Goal: Task Accomplishment & Management: Use online tool/utility

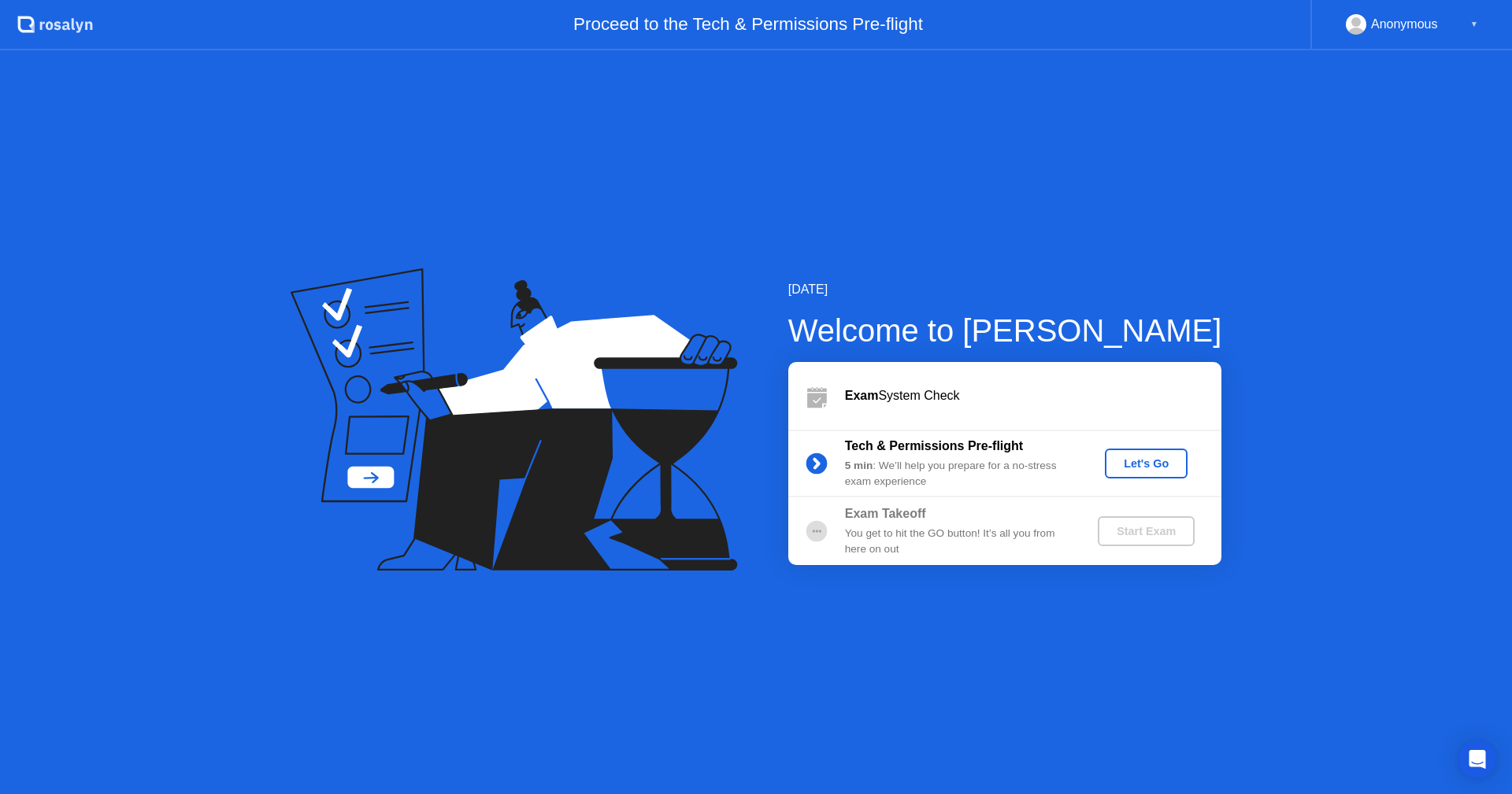
click at [1143, 463] on div "Let's Go" at bounding box center [1146, 463] width 70 height 13
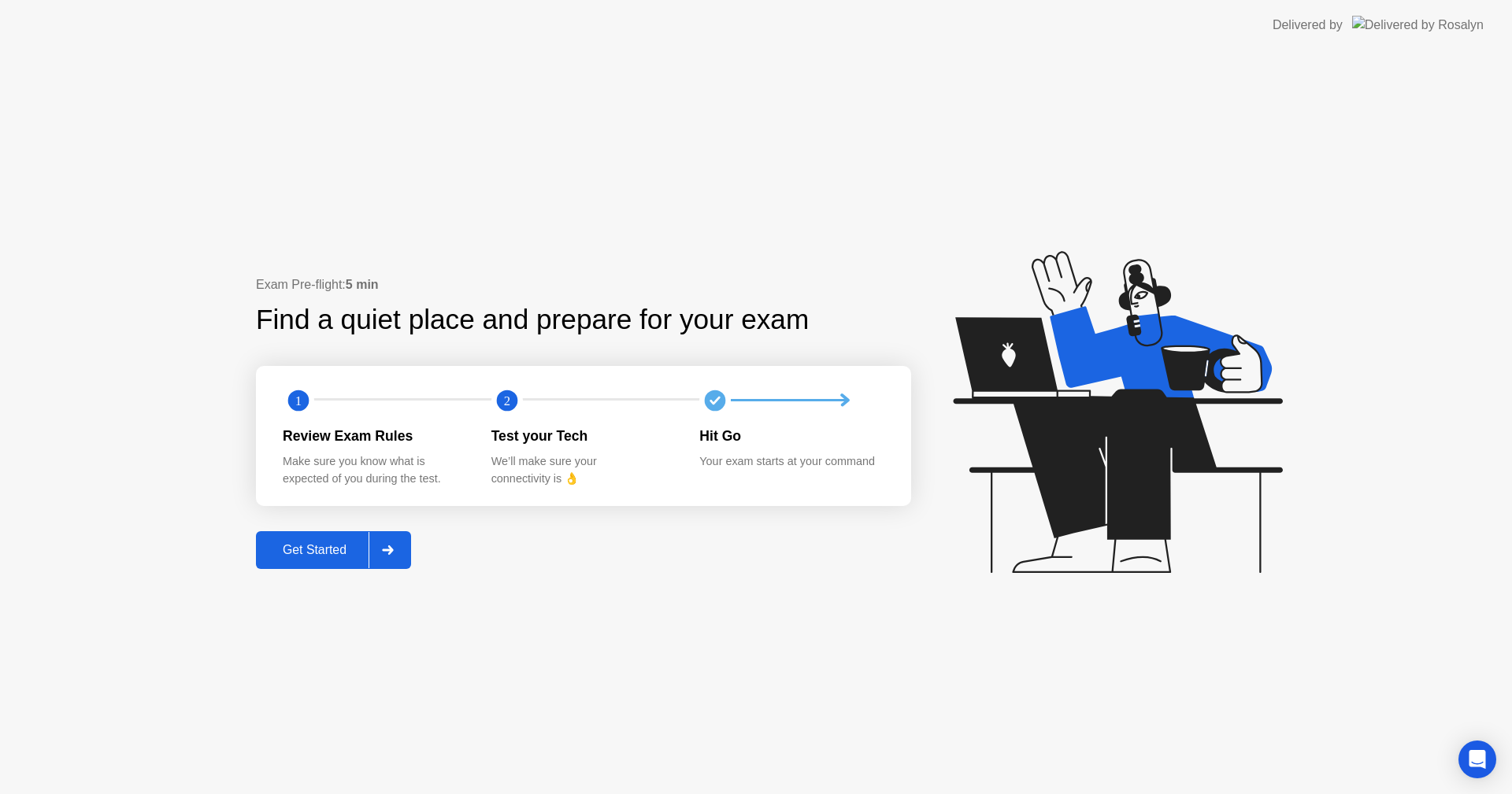
click at [342, 561] on button "Get Started" at bounding box center [332, 551] width 155 height 38
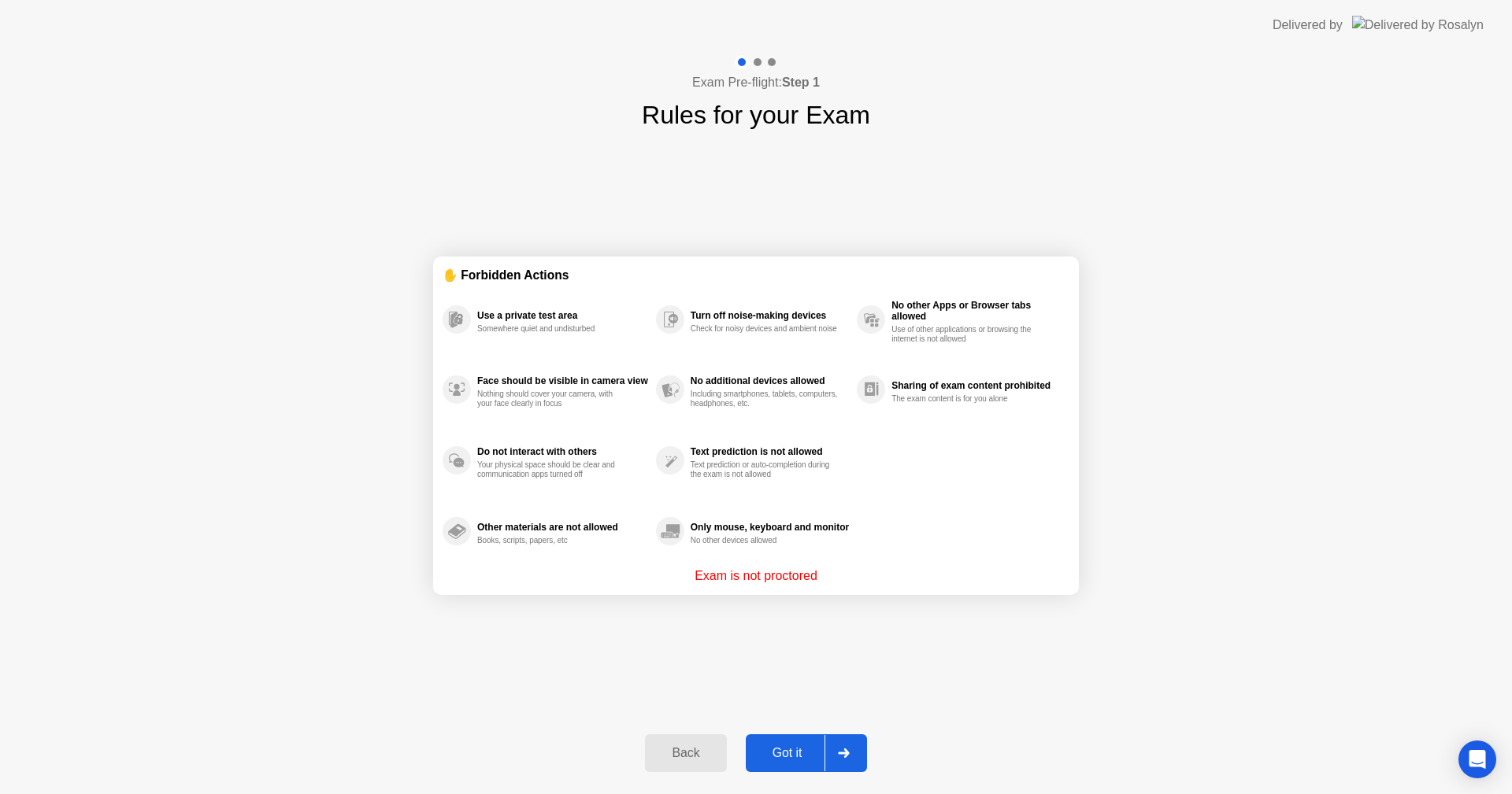
click at [796, 764] on button "Got it" at bounding box center [806, 753] width 122 height 38
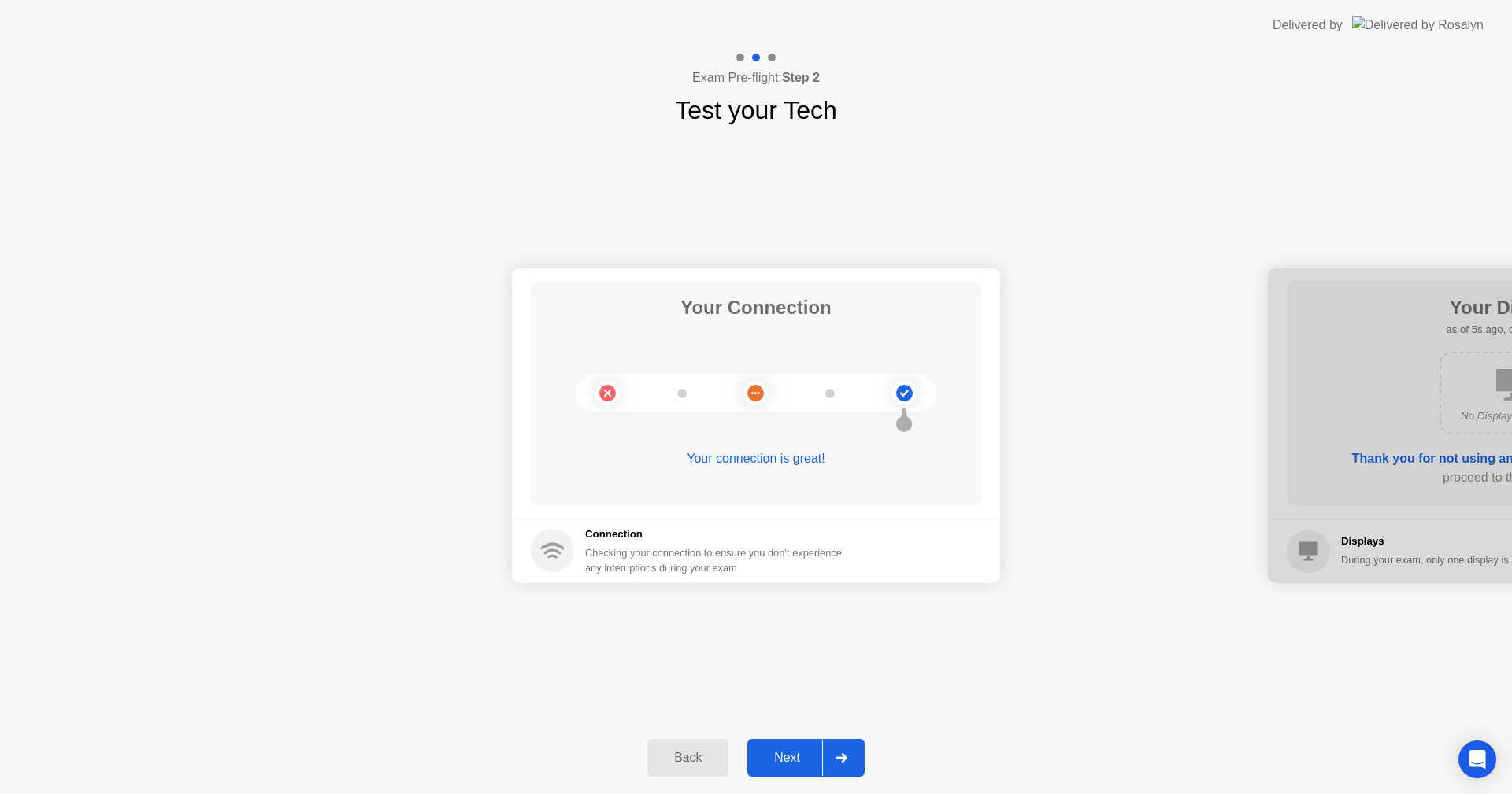
click at [796, 748] on button "Next" at bounding box center [806, 758] width 118 height 38
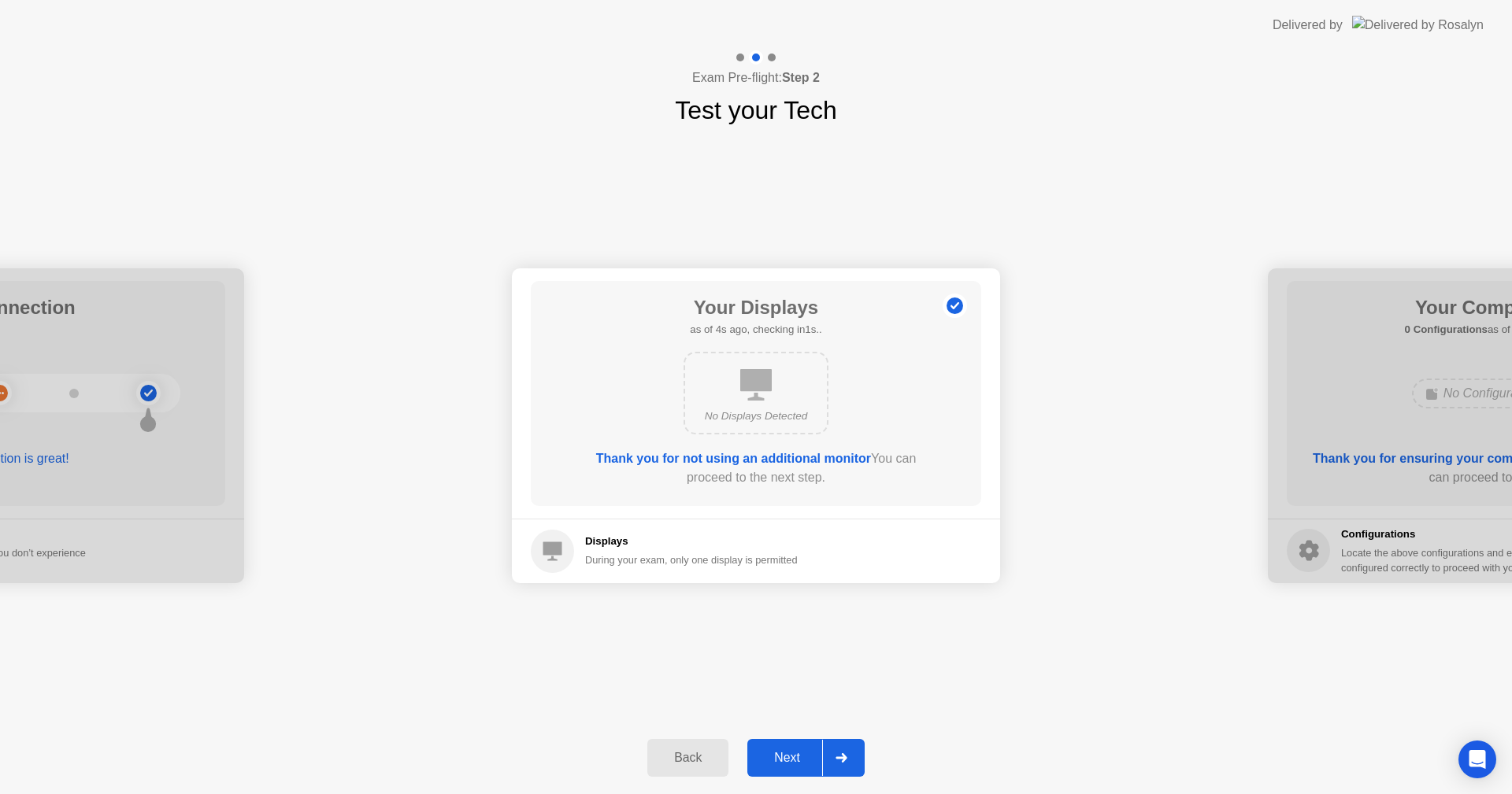
click at [786, 764] on div "Next" at bounding box center [786, 758] width 70 height 14
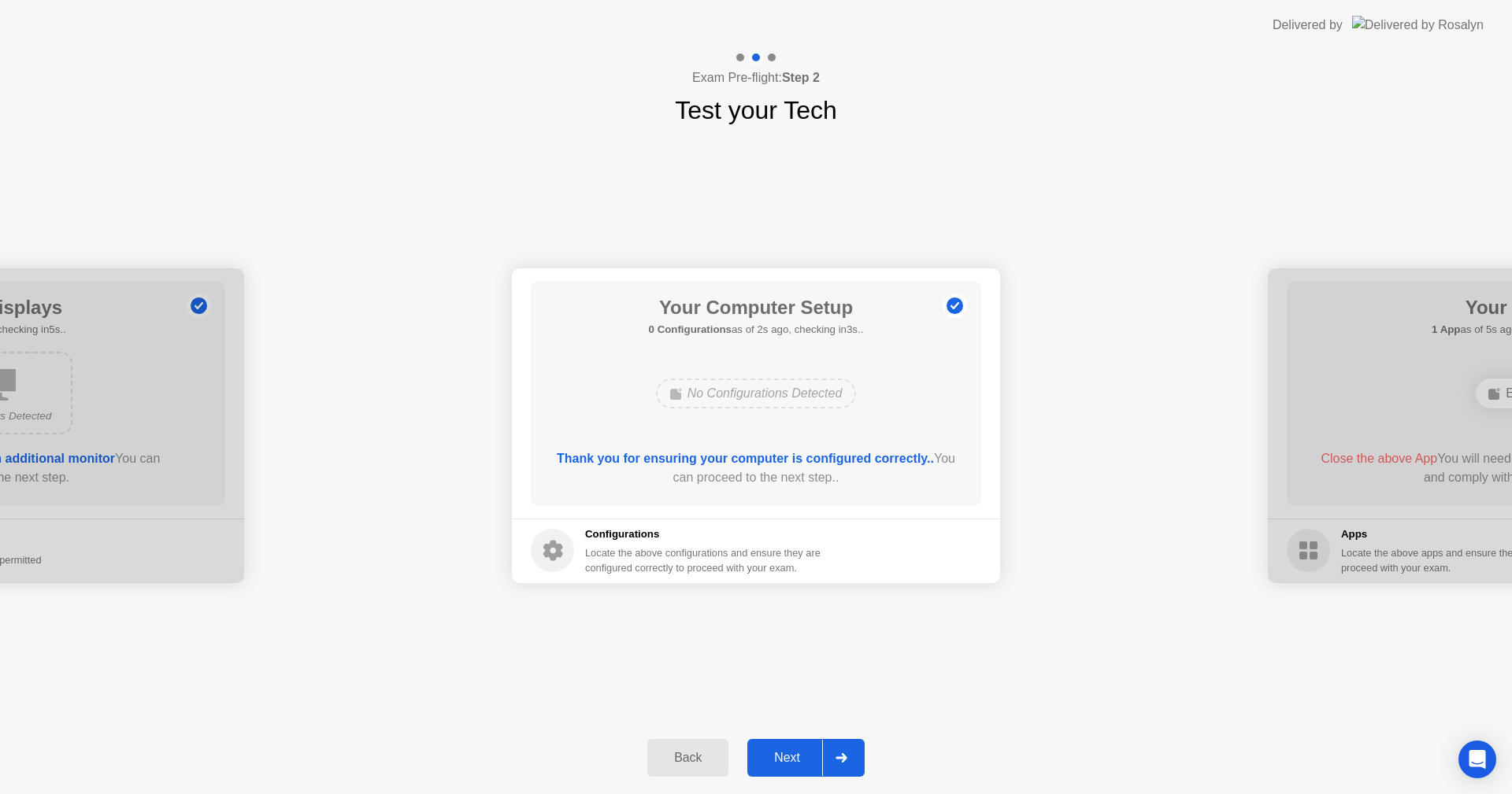
click at [811, 758] on div "Next" at bounding box center [786, 758] width 70 height 14
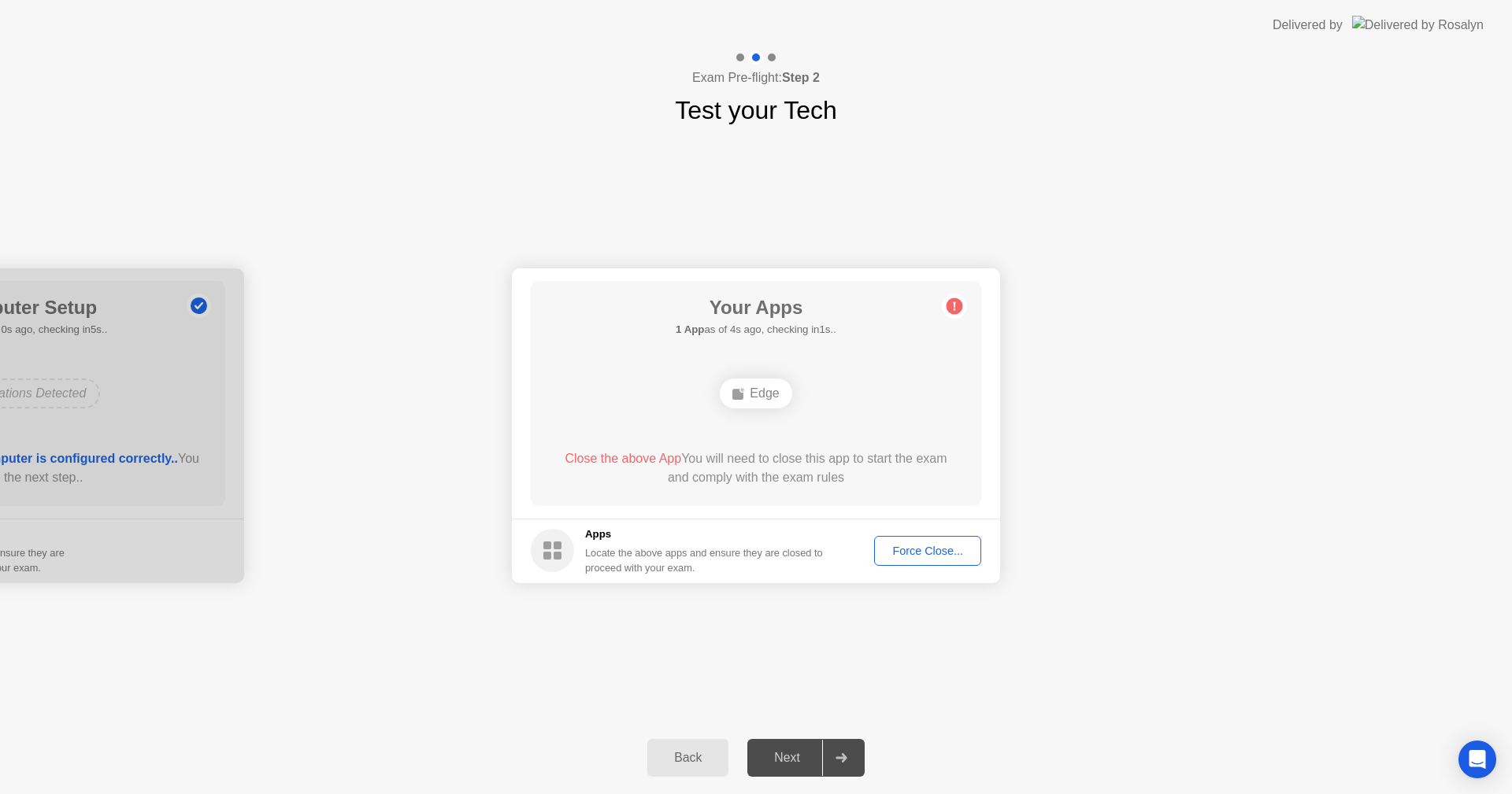
click at [936, 545] on div "Force Close..." at bounding box center [927, 551] width 96 height 13
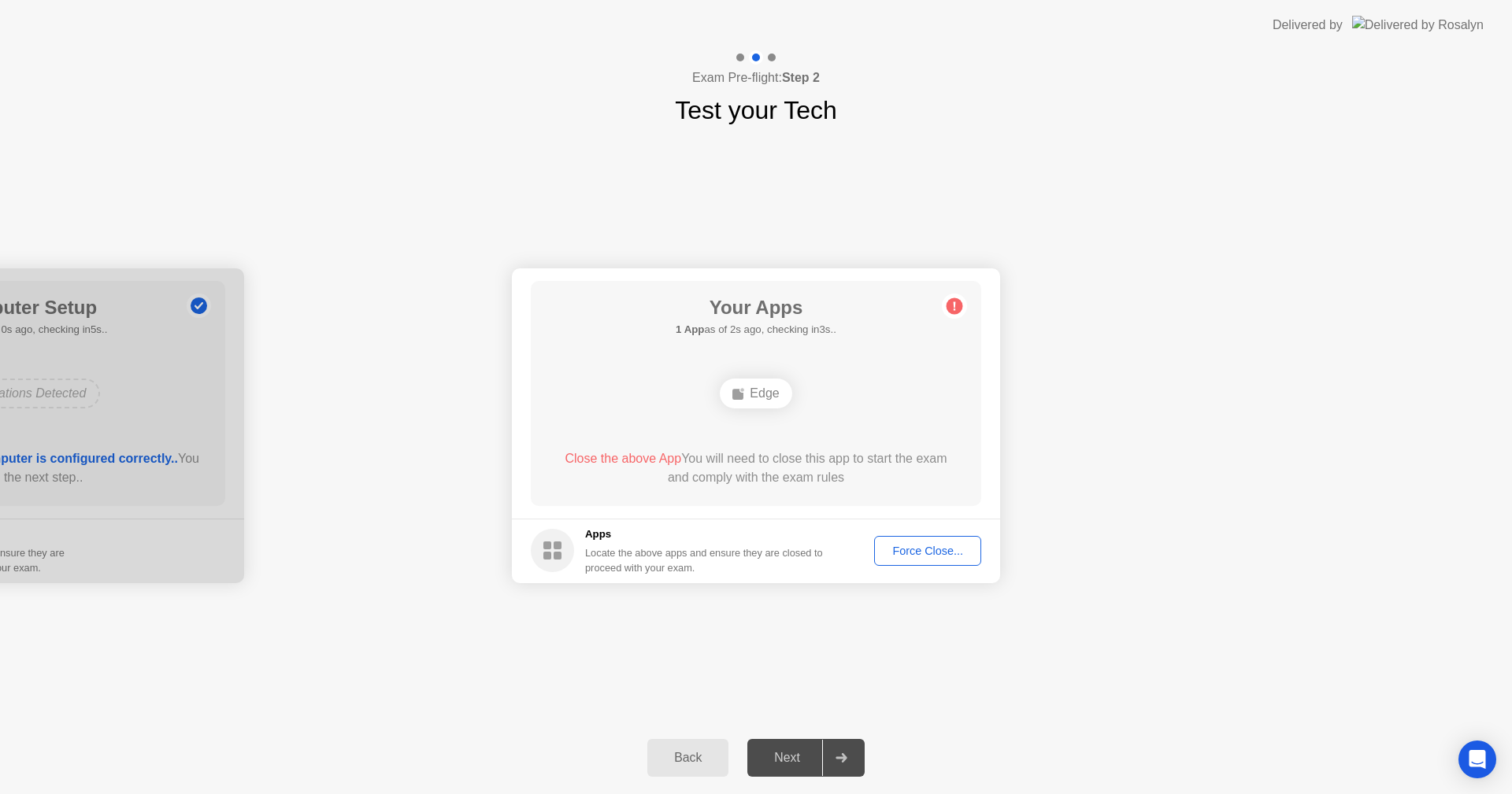
click at [952, 304] on circle at bounding box center [954, 305] width 17 height 17
click at [942, 554] on div "Force Close..." at bounding box center [927, 551] width 96 height 13
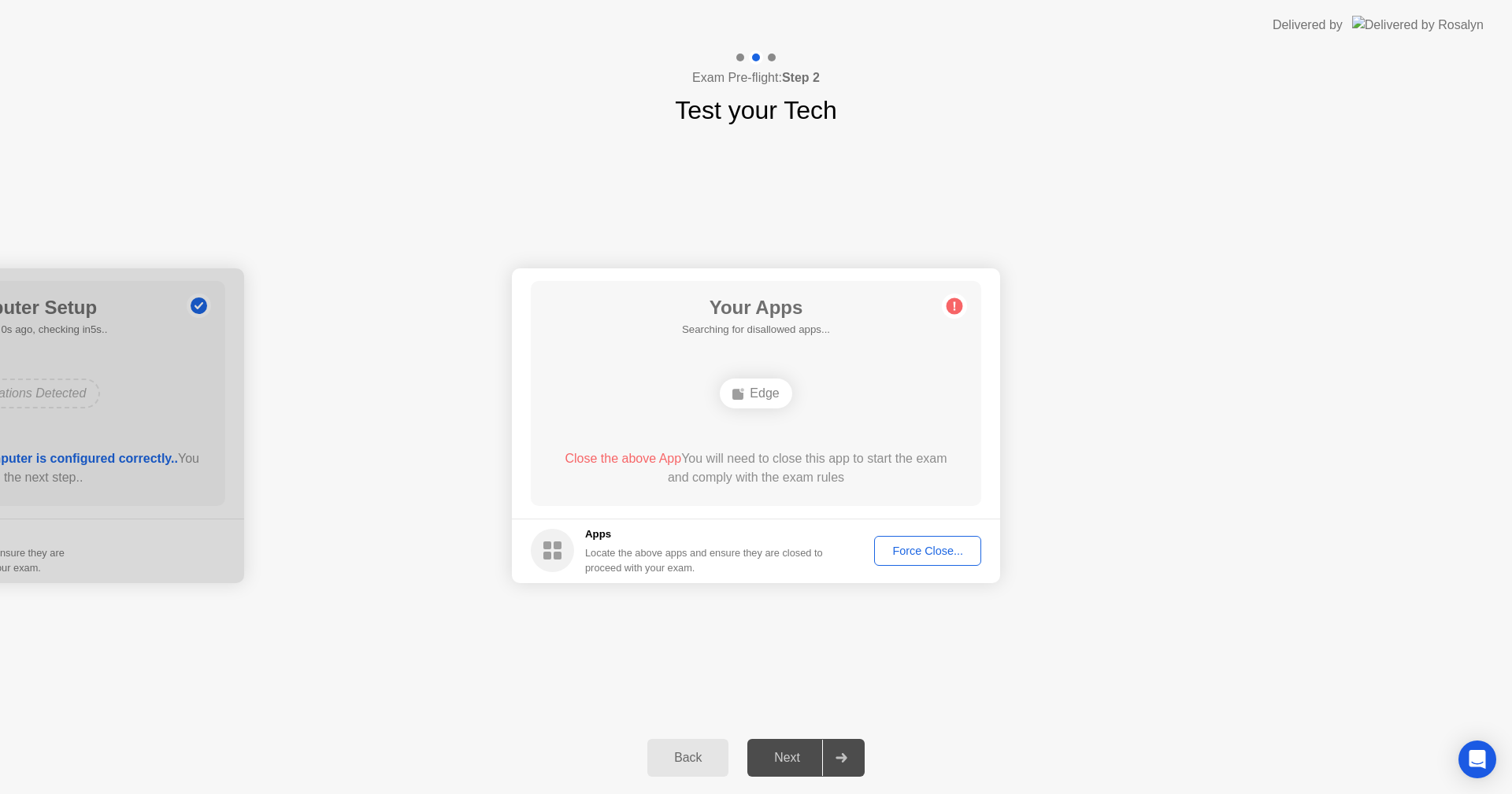
click at [800, 288] on div "Your Apps Searching for disallowed apps... Edge Close the above App You will ne…" at bounding box center [756, 394] width 450 height 225
click at [915, 551] on div "Force Close..." at bounding box center [927, 551] width 96 height 13
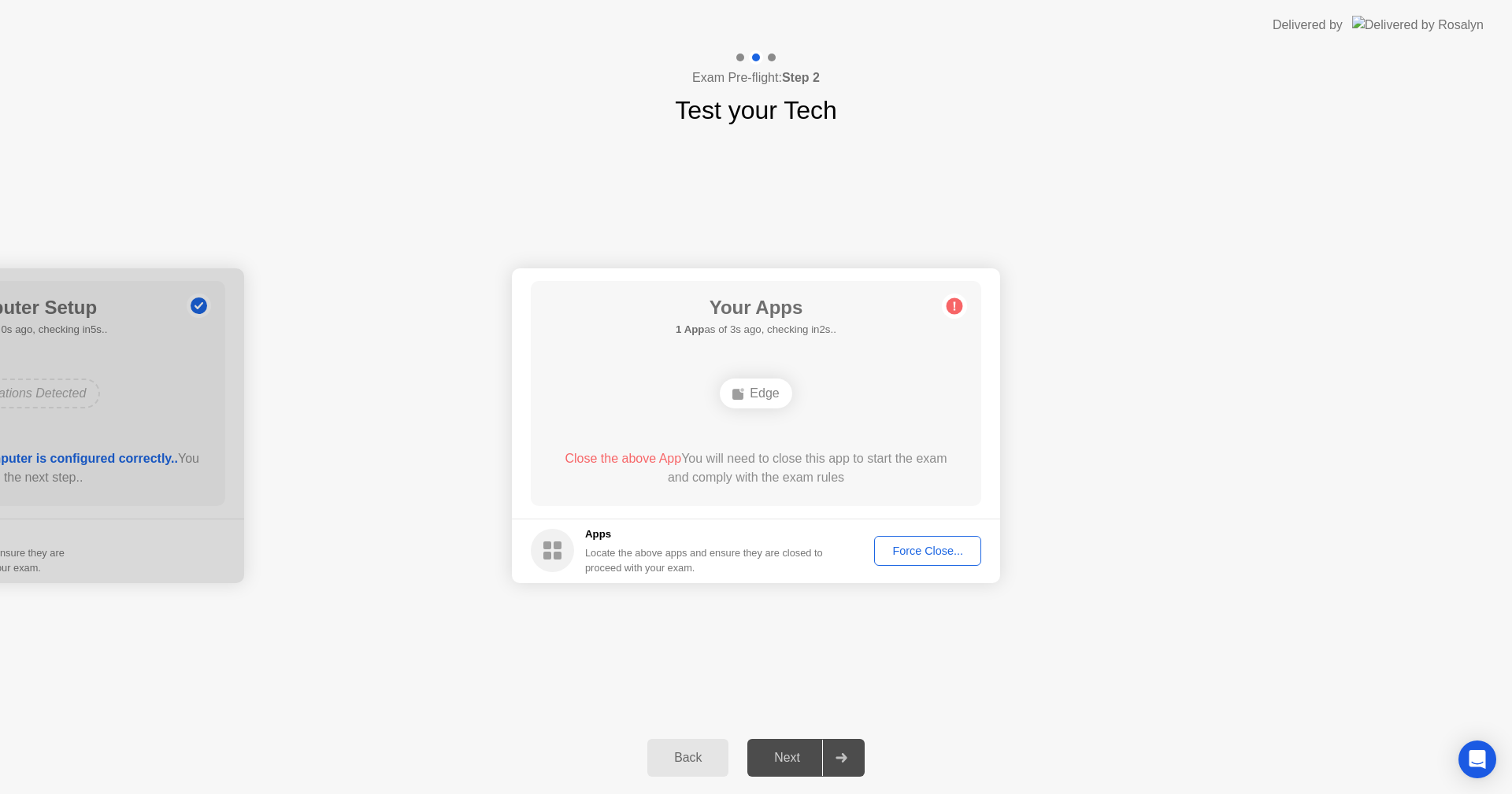
click at [934, 540] on button "Force Close..." at bounding box center [927, 551] width 107 height 30
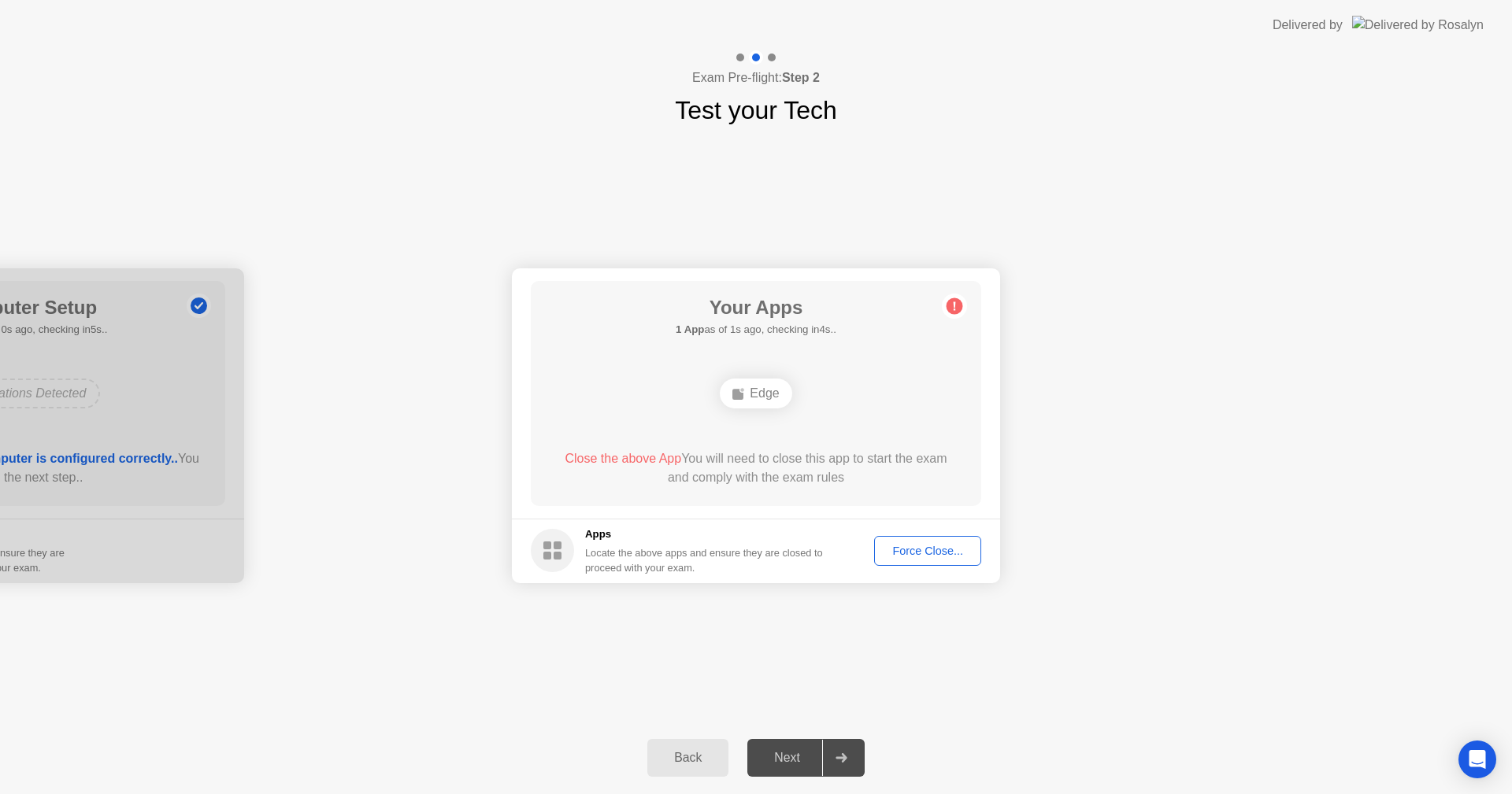
click at [942, 551] on div "Force Close..." at bounding box center [927, 551] width 96 height 13
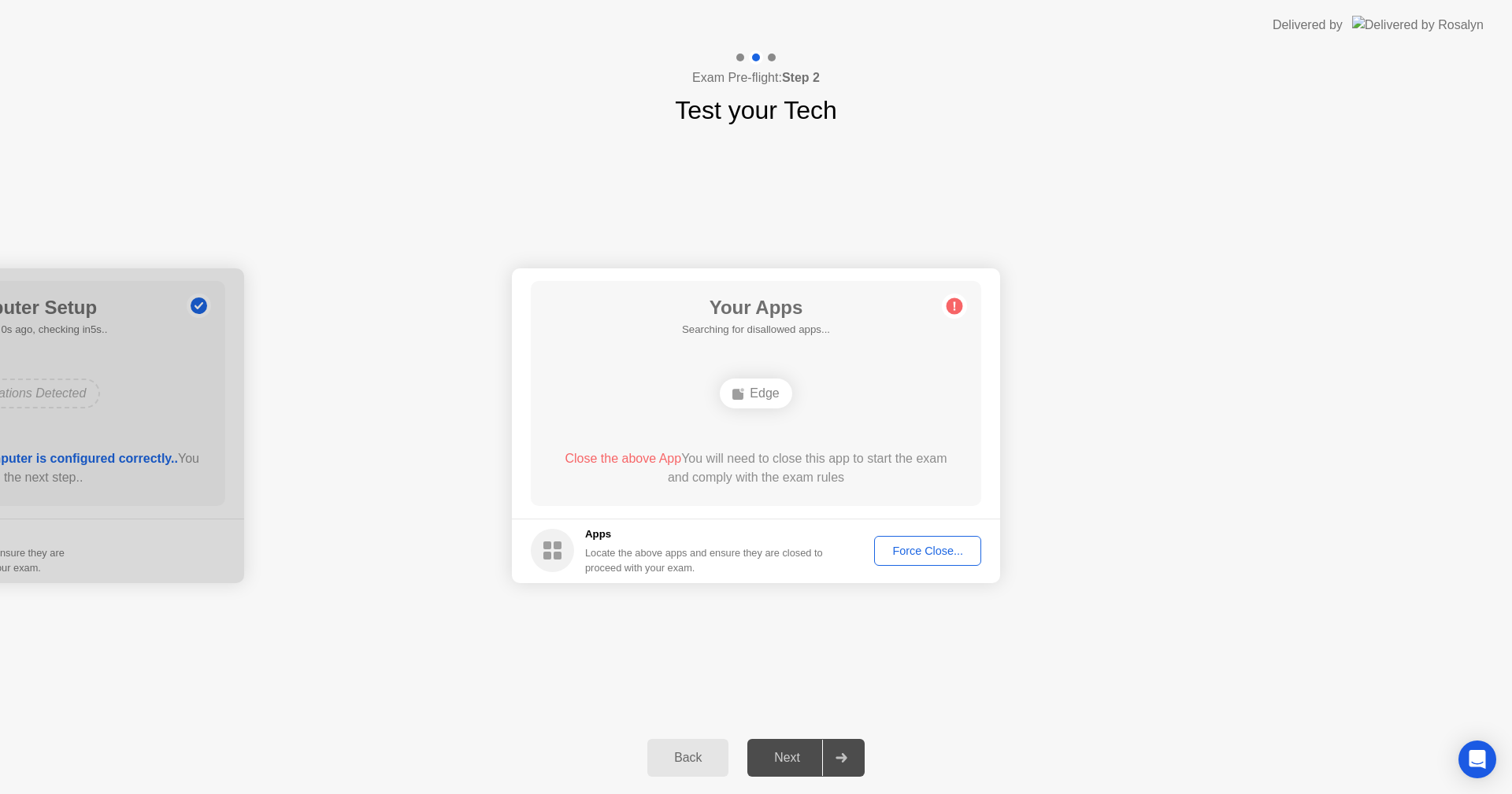
click at [708, 437] on div "Your Apps 1 App as of 1s ago, checking in4s.. Edge Close the above App You will…" at bounding box center [756, 394] width 450 height 225
click at [641, 463] on span "Close the above App" at bounding box center [623, 458] width 117 height 13
click at [629, 458] on span "Close the above App" at bounding box center [623, 458] width 117 height 13
click at [774, 390] on div "Edge" at bounding box center [756, 394] width 72 height 30
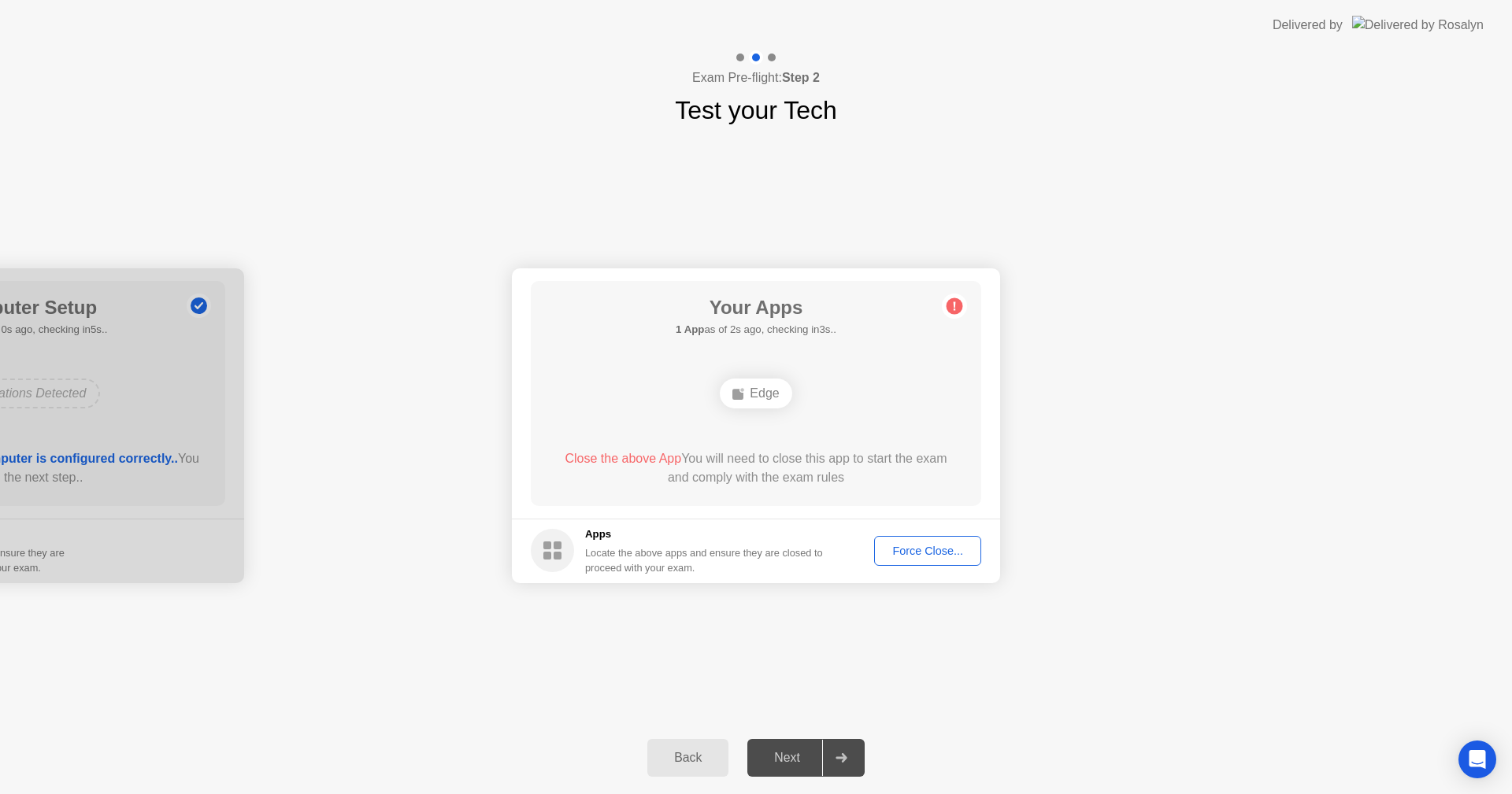
click at [766, 392] on div "Edge" at bounding box center [756, 394] width 72 height 30
click at [756, 393] on div "Edge" at bounding box center [756, 394] width 72 height 30
click at [746, 393] on div "Edge" at bounding box center [756, 394] width 72 height 30
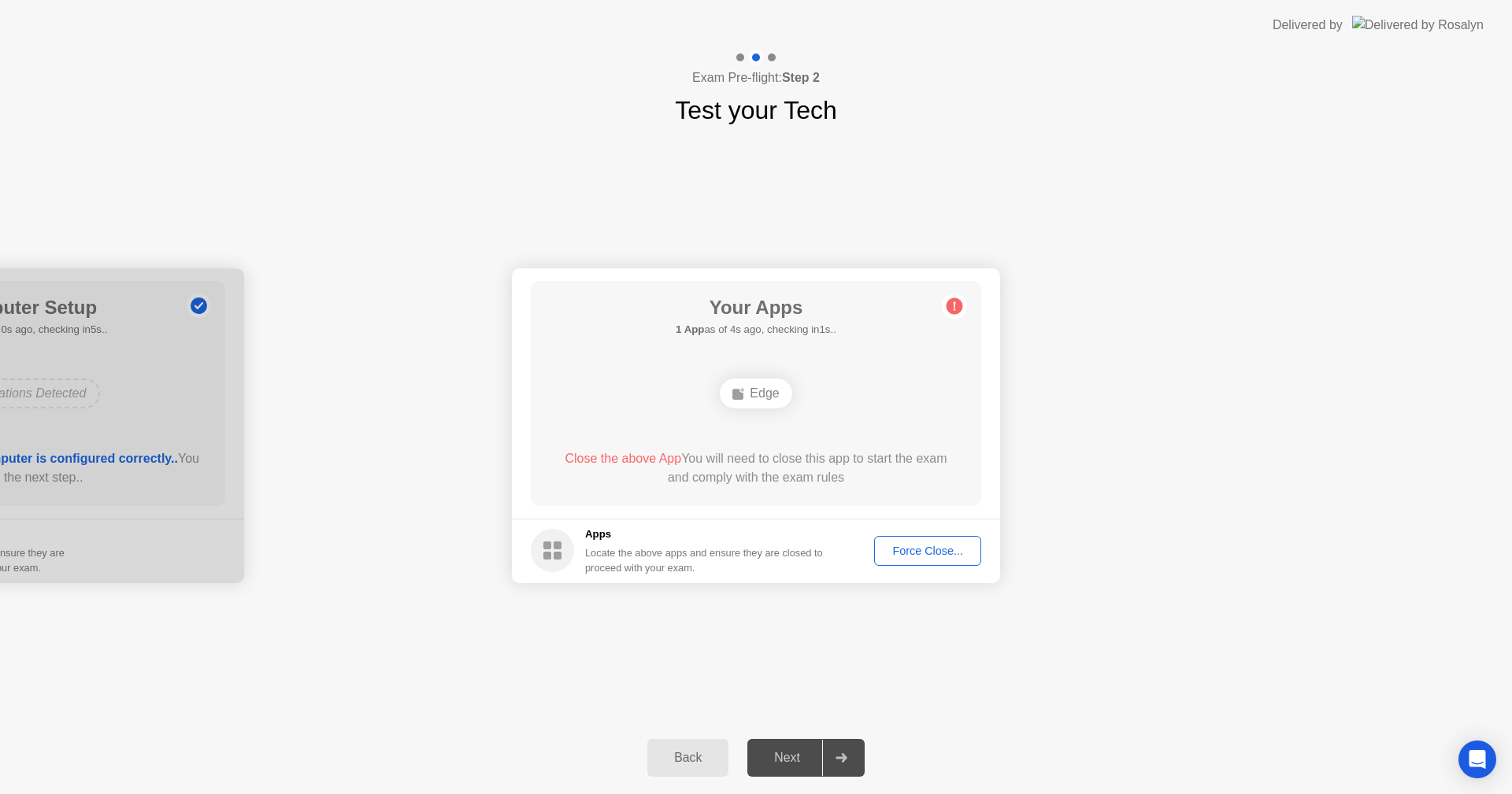
click at [917, 581] on footer "Apps Locate the above apps and ensure they are closed to proceed with your exam…" at bounding box center [756, 551] width 488 height 65
click at [904, 545] on div "Force Close..." at bounding box center [927, 551] width 96 height 13
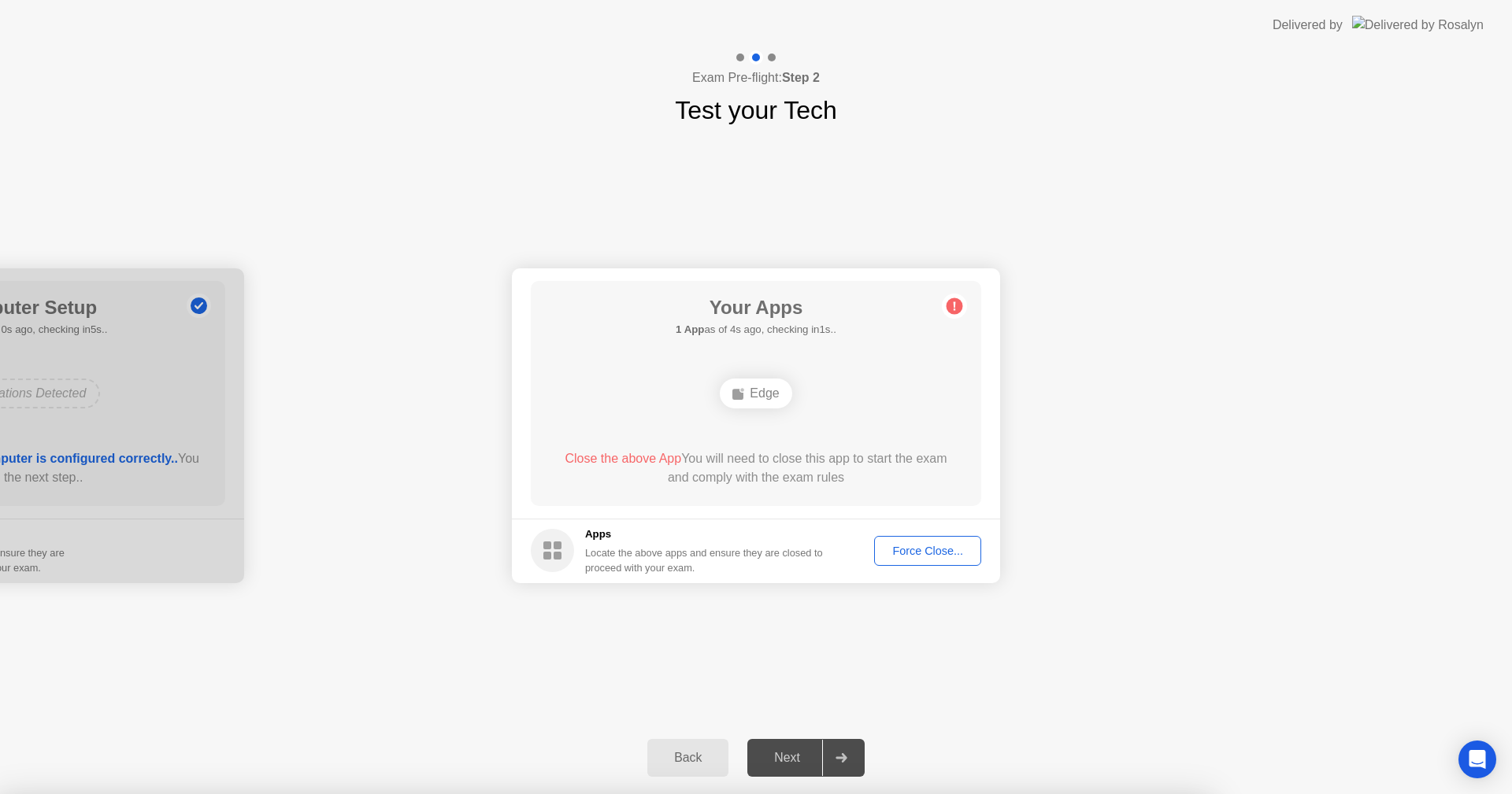
click at [904, 793] on div at bounding box center [756, 794] width 1512 height 0
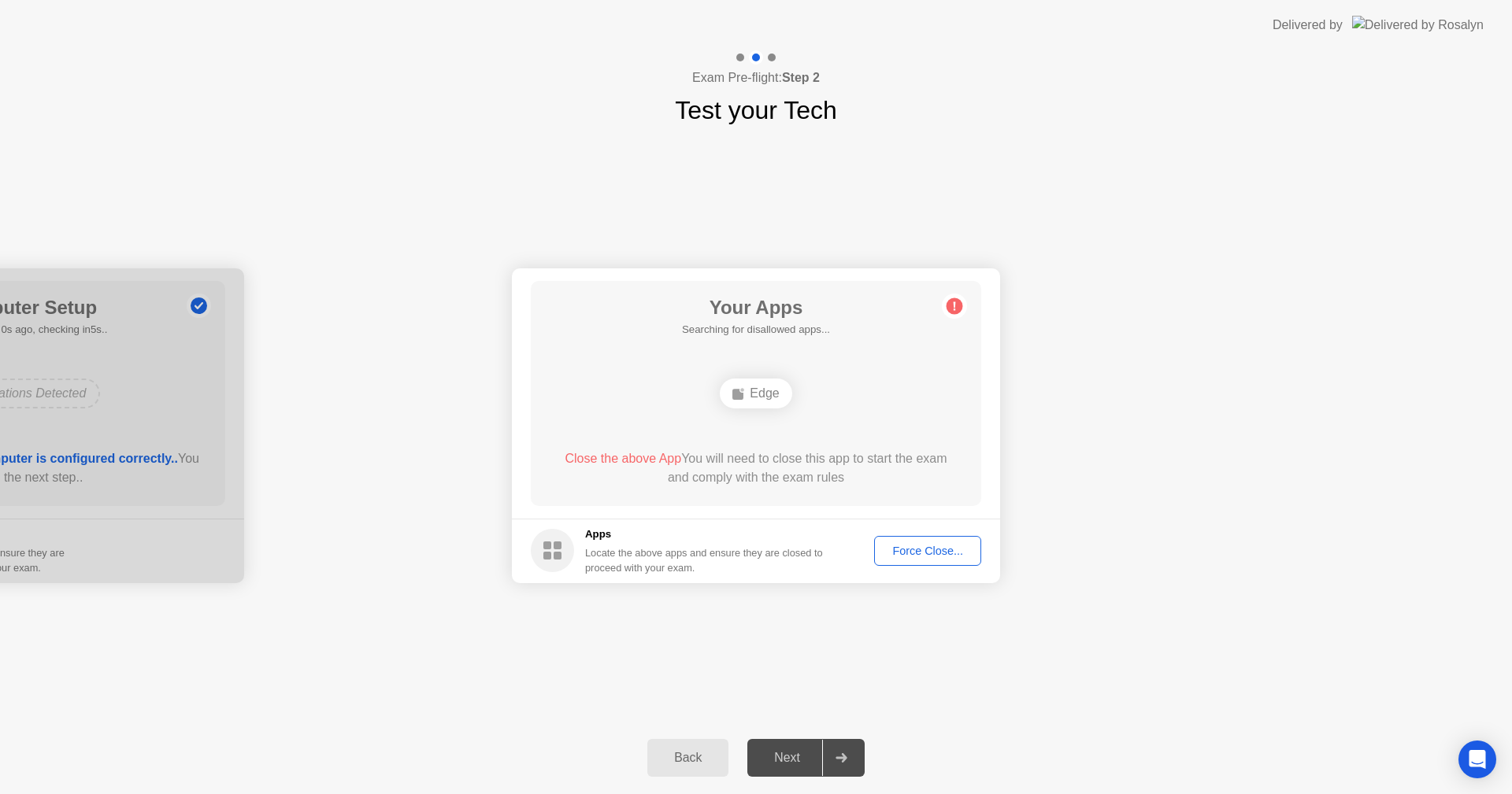
click at [761, 398] on div "Edge" at bounding box center [756, 394] width 72 height 30
drag, startPoint x: 895, startPoint y: 524, endPoint x: 903, endPoint y: 543, distance: 20.6
click at [895, 530] on footer "Apps Locate the above apps and ensure they are closed to proceed with your exam…" at bounding box center [756, 551] width 488 height 65
click at [903, 545] on div "Force Close..." at bounding box center [927, 551] width 96 height 13
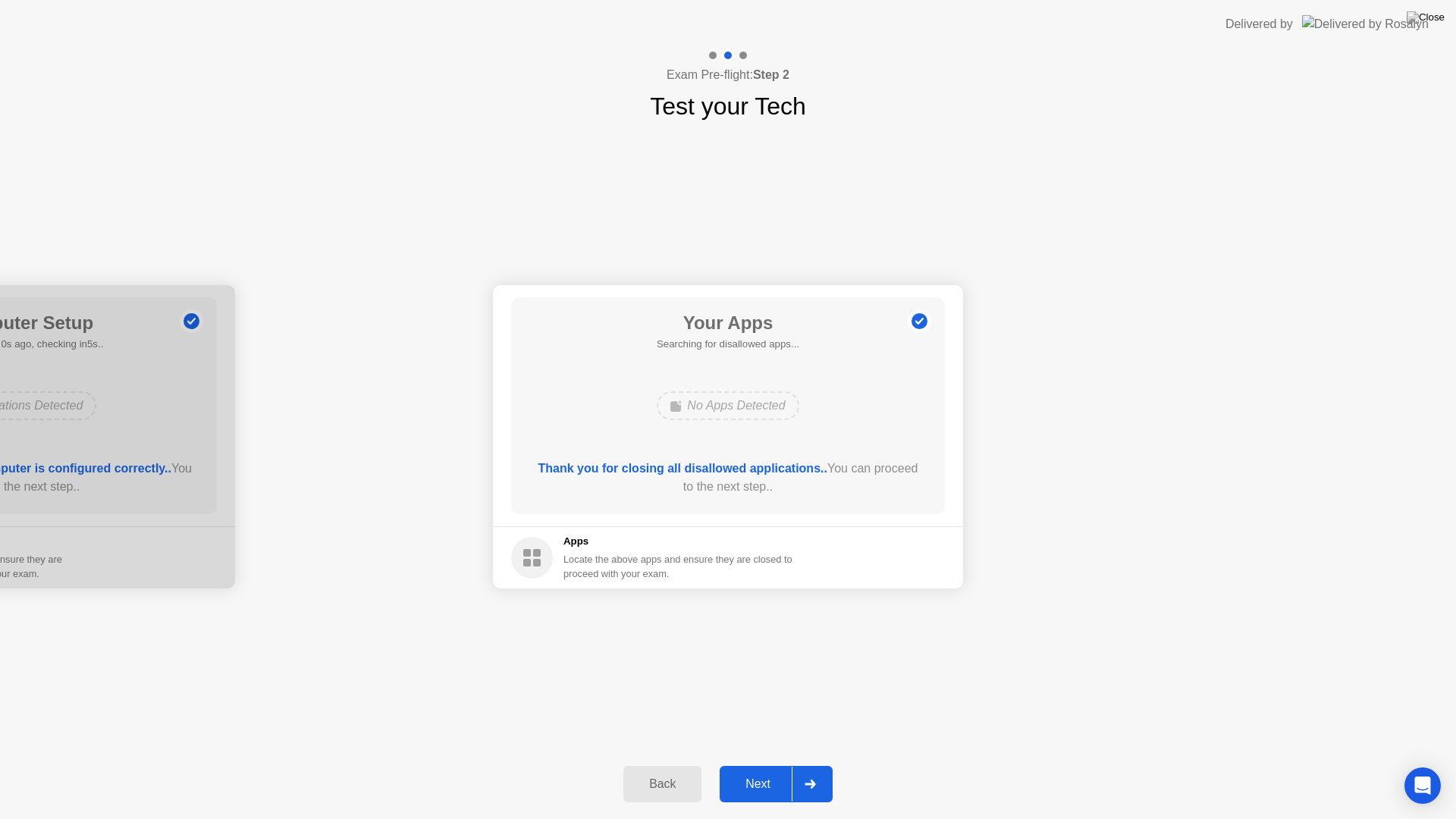
click at [769, 764] on div "Next" at bounding box center [757, 784] width 67 height 13
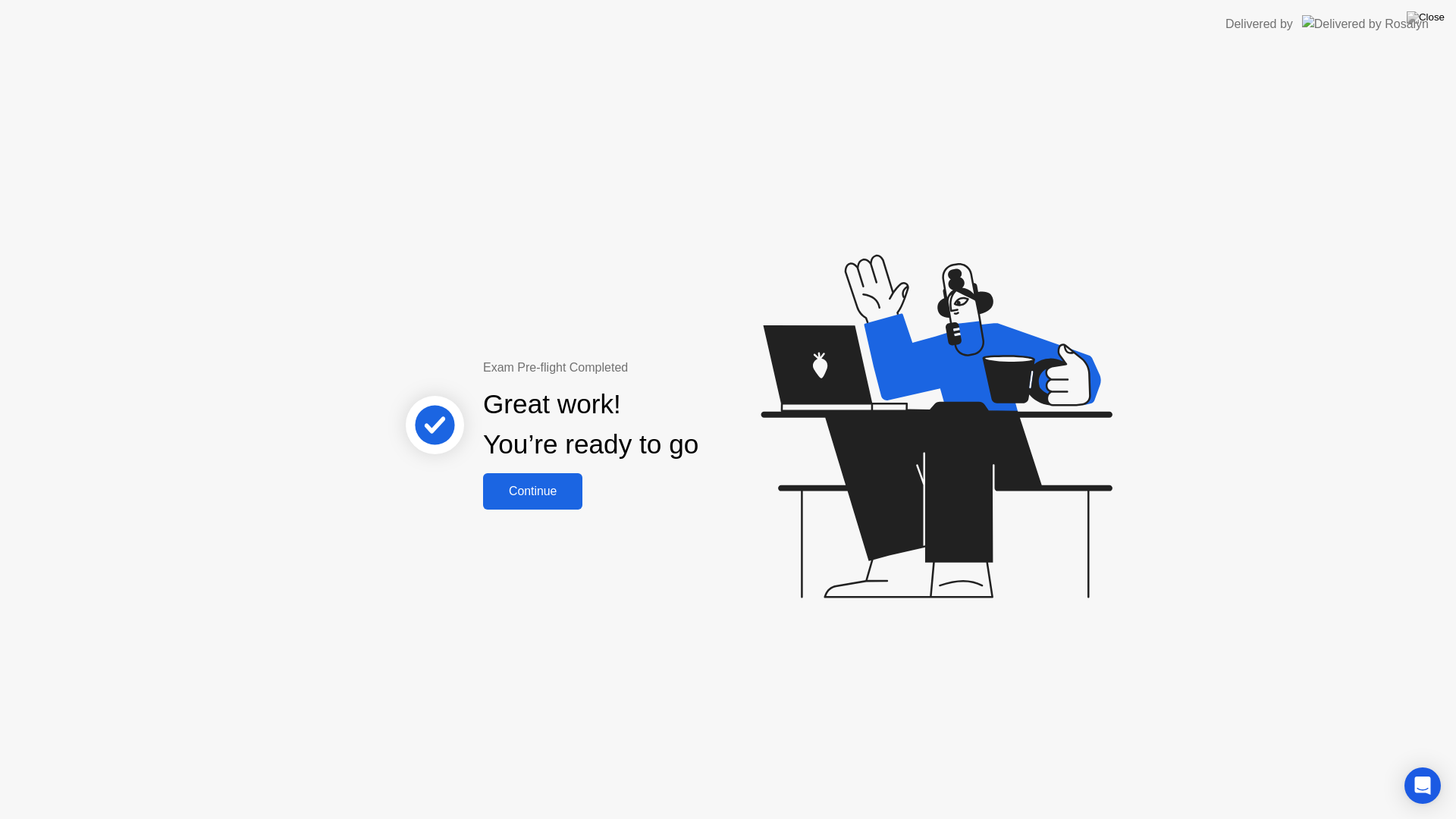
click at [561, 502] on button "Continue" at bounding box center [532, 491] width 99 height 37
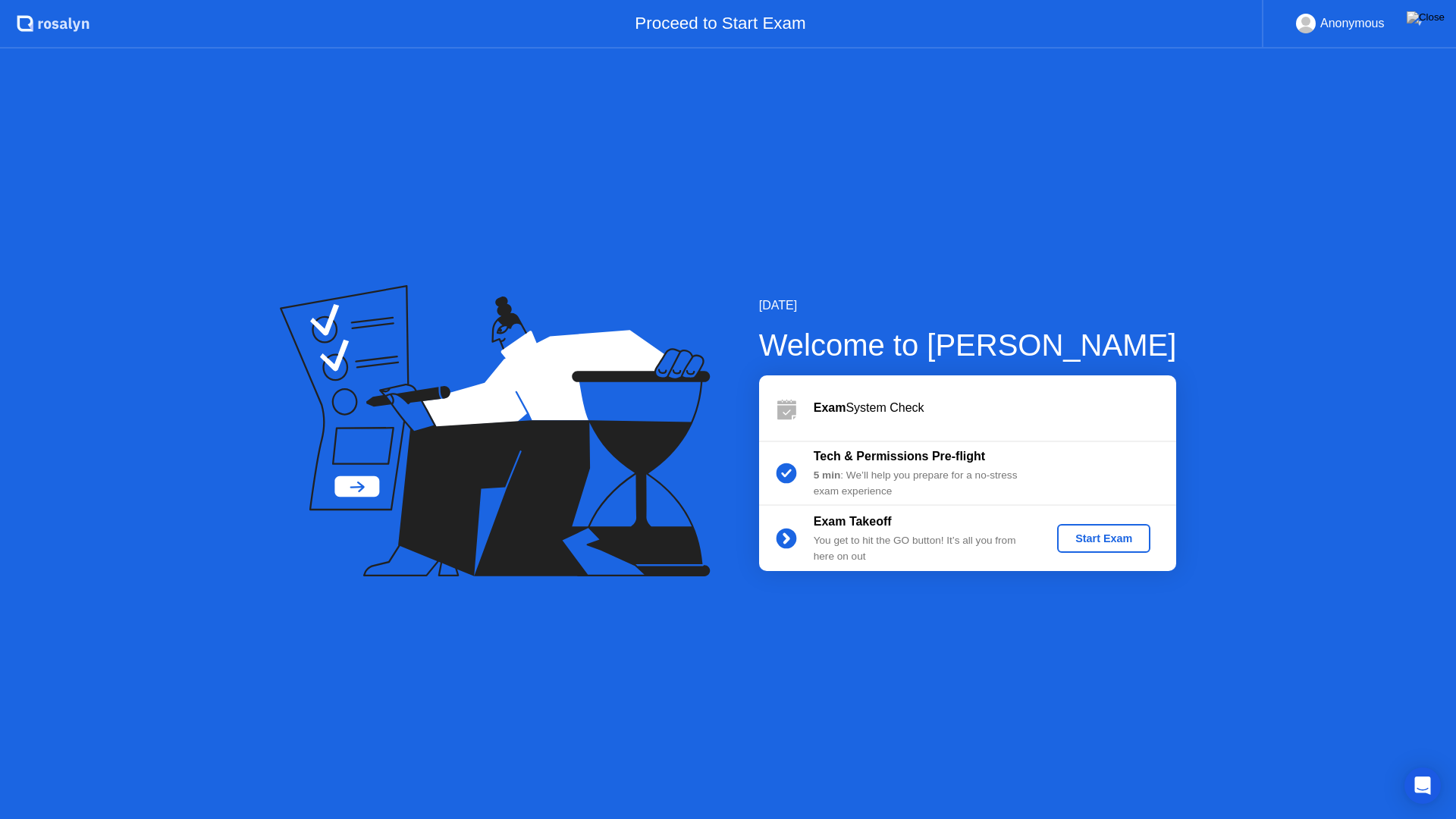
click at [1101, 539] on div "Start Exam" at bounding box center [1103, 538] width 81 height 12
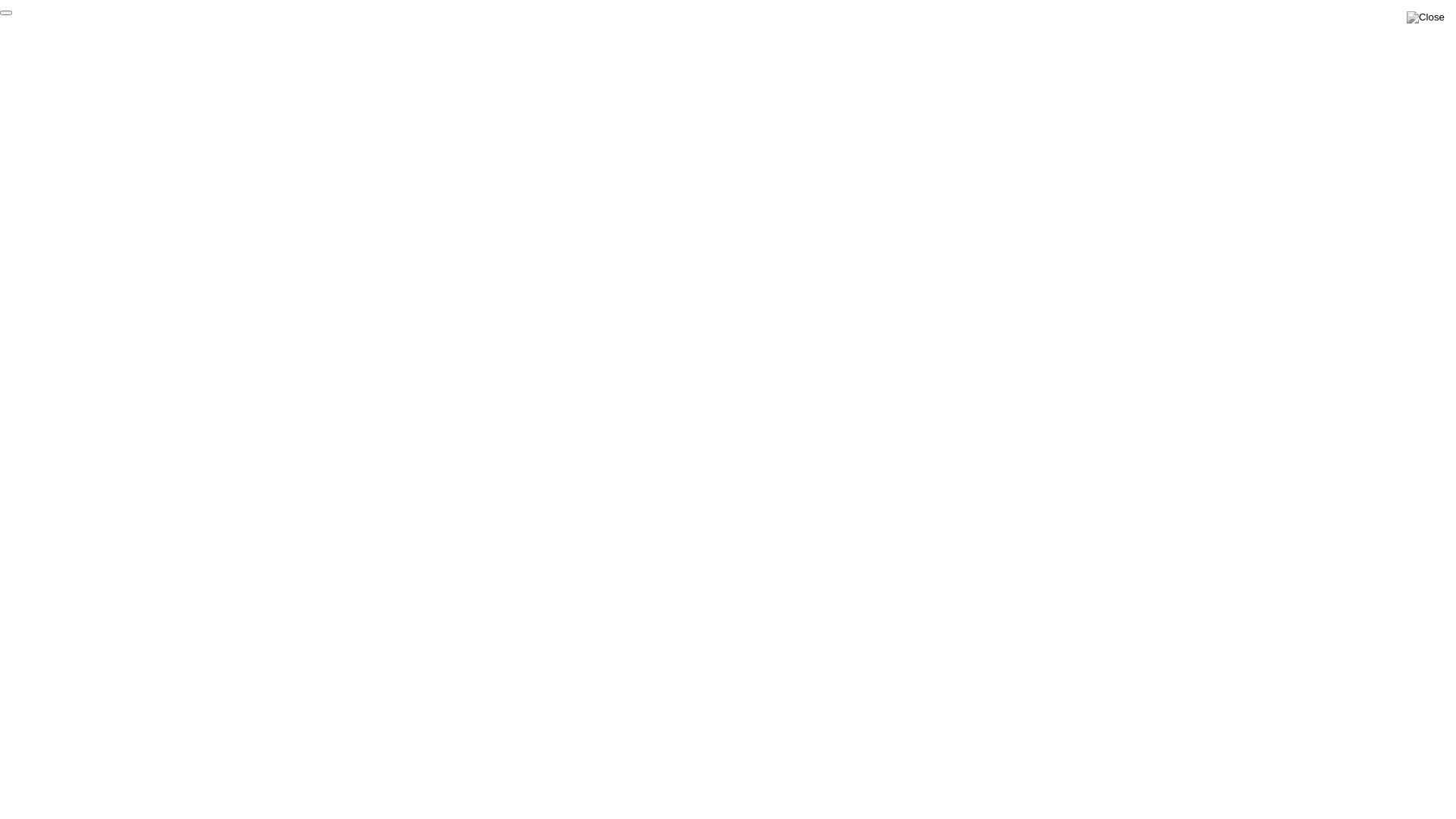
click div "End Proctoring Session"
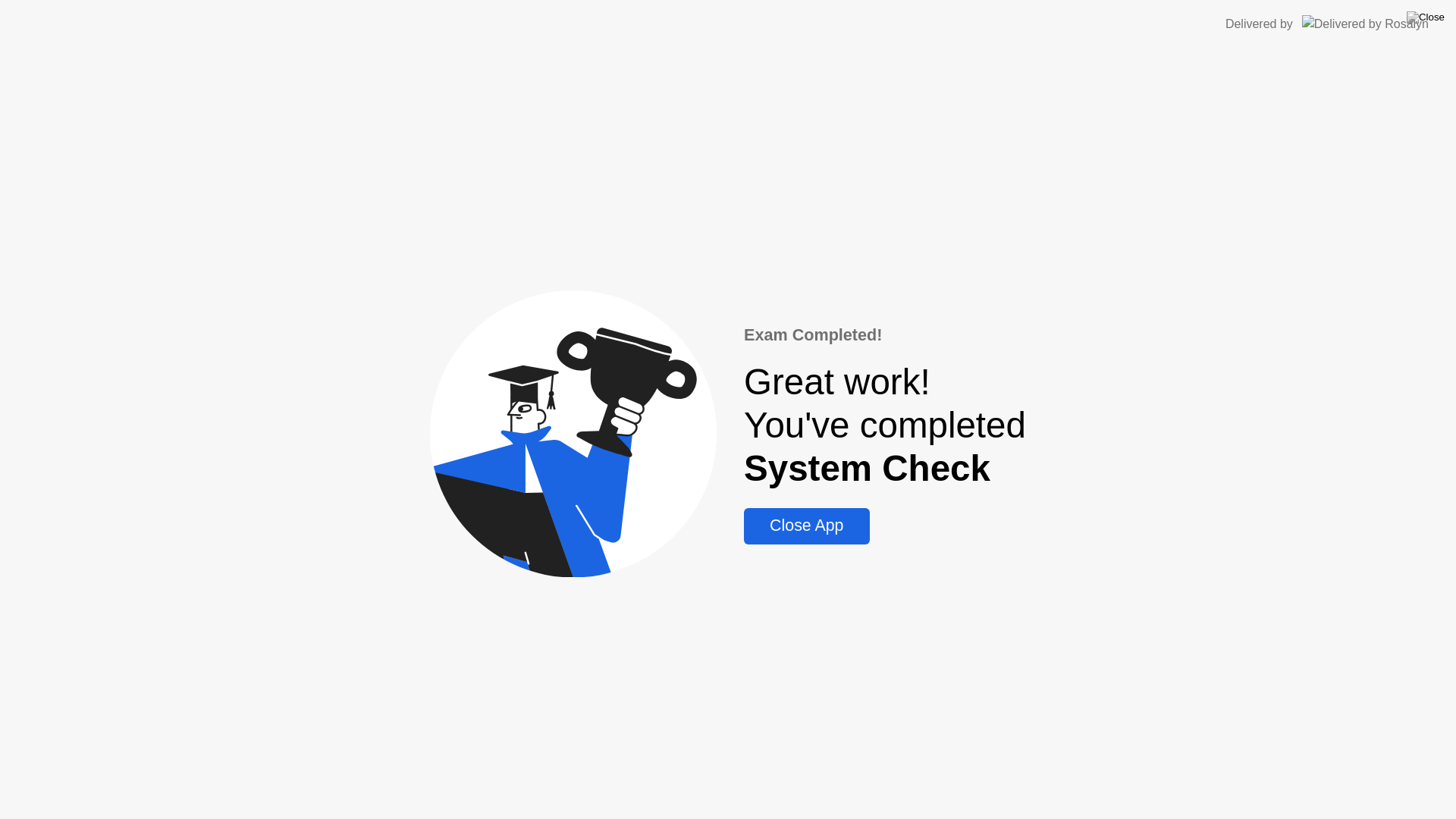
click at [825, 522] on div "Close App" at bounding box center [806, 526] width 116 height 19
